Goal: Task Accomplishment & Management: Manage account settings

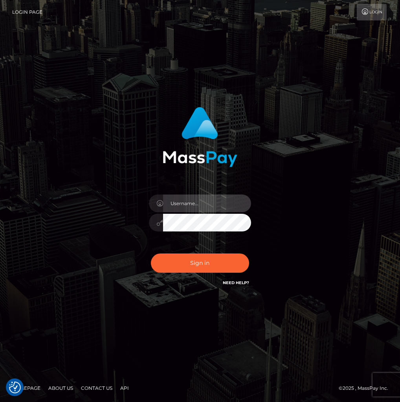
click at [194, 208] on input "text" at bounding box center [207, 204] width 88 height 18
paste input "[EMAIL_ADDRESS][DOMAIN_NAME]"
type input "[EMAIL_ADDRESS][DOMAIN_NAME]"
click at [151, 254] on button "Sign in" at bounding box center [200, 263] width 98 height 19
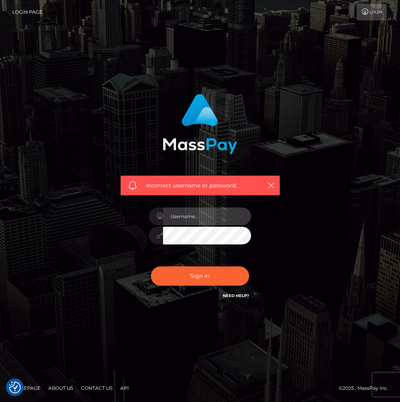
click at [192, 222] on input "text" at bounding box center [207, 217] width 88 height 18
paste input "[EMAIL_ADDRESS][DOMAIN_NAME]"
type input "[EMAIL_ADDRESS][DOMAIN_NAME]"
click at [151, 267] on button "Sign in" at bounding box center [200, 276] width 98 height 19
click at [199, 222] on input "text" at bounding box center [207, 217] width 88 height 18
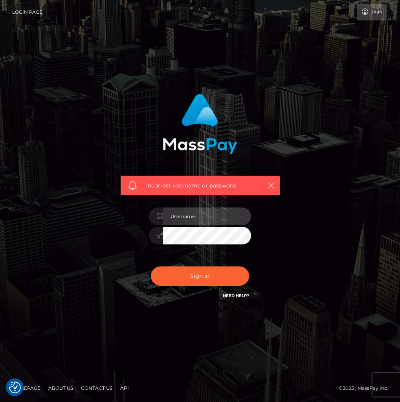
paste input "[EMAIL_ADDRESS][DOMAIN_NAME]"
type input "[EMAIL_ADDRESS][DOMAIN_NAME]"
click at [243, 297] on link "Need Help?" at bounding box center [236, 295] width 26 height 5
click at [271, 185] on icon "button" at bounding box center [271, 186] width 8 height 8
click at [159, 238] on icon at bounding box center [160, 235] width 7 height 6
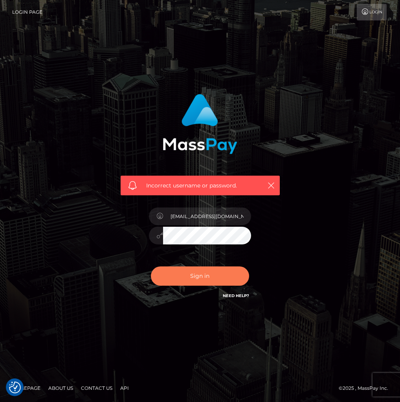
click at [184, 272] on button "Sign in" at bounding box center [200, 276] width 98 height 19
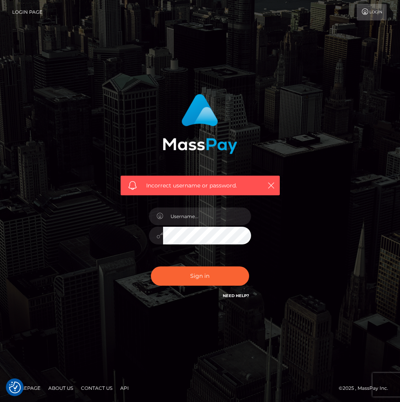
click at [234, 297] on link "Need Help?" at bounding box center [236, 295] width 26 height 5
